Goal: Task Accomplishment & Management: Use online tool/utility

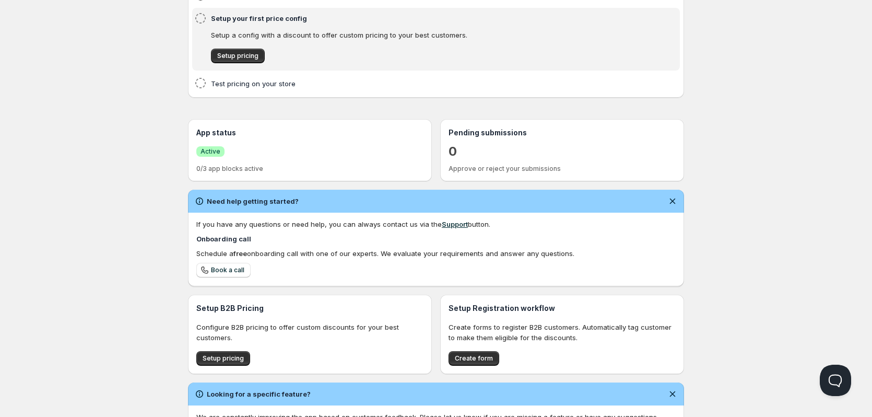
scroll to position [6, 0]
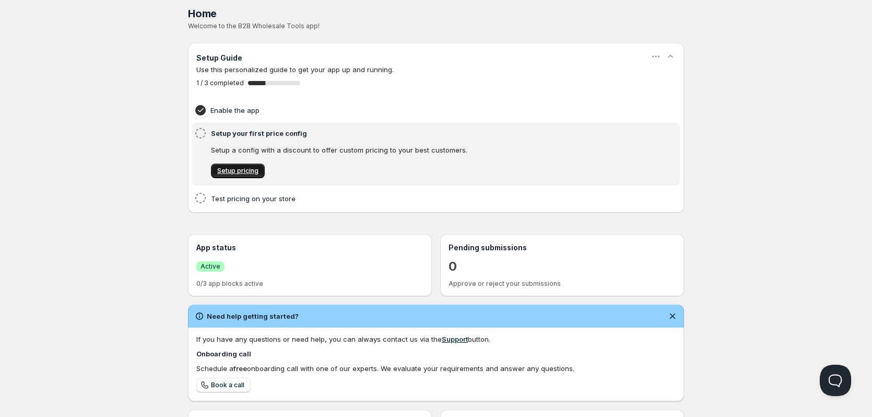
click at [241, 171] on span "Setup pricing" at bounding box center [237, 171] width 41 height 8
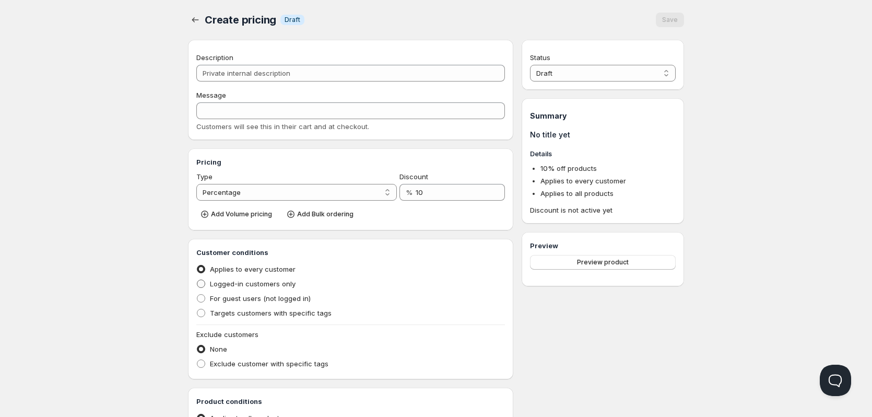
click at [265, 284] on span "Logged-in customers only" at bounding box center [253, 283] width 86 height 8
click at [197, 280] on input "Logged-in customers only" at bounding box center [197, 279] width 1 height 1
radio input "true"
